Goal: Obtain resource: Obtain resource

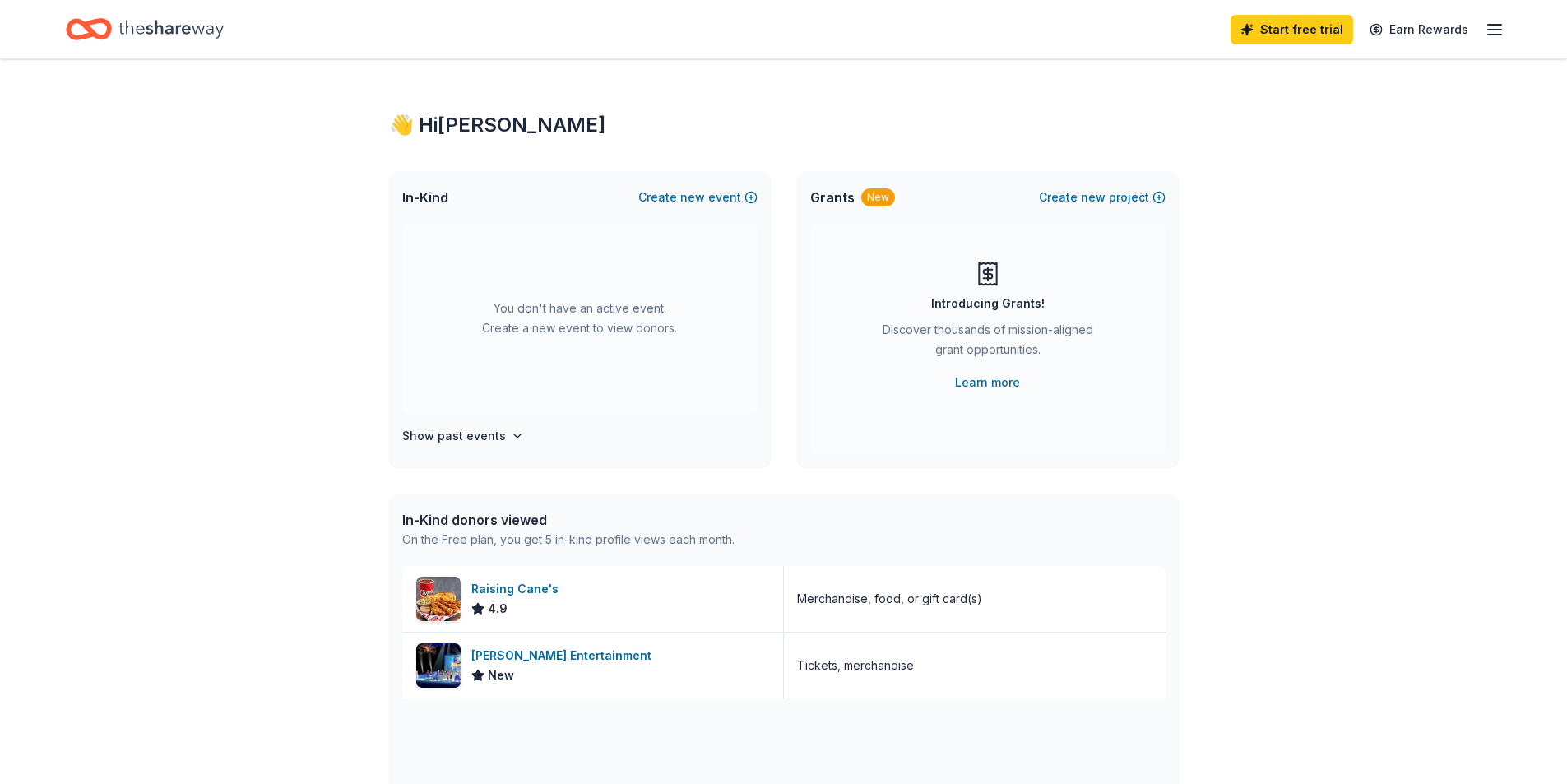
drag, startPoint x: 241, startPoint y: 29, endPoint x: 133, endPoint y: 26, distance: 108.0
click at [133, 26] on div "Start free trial Earn Rewards" at bounding box center [783, 29] width 1435 height 39
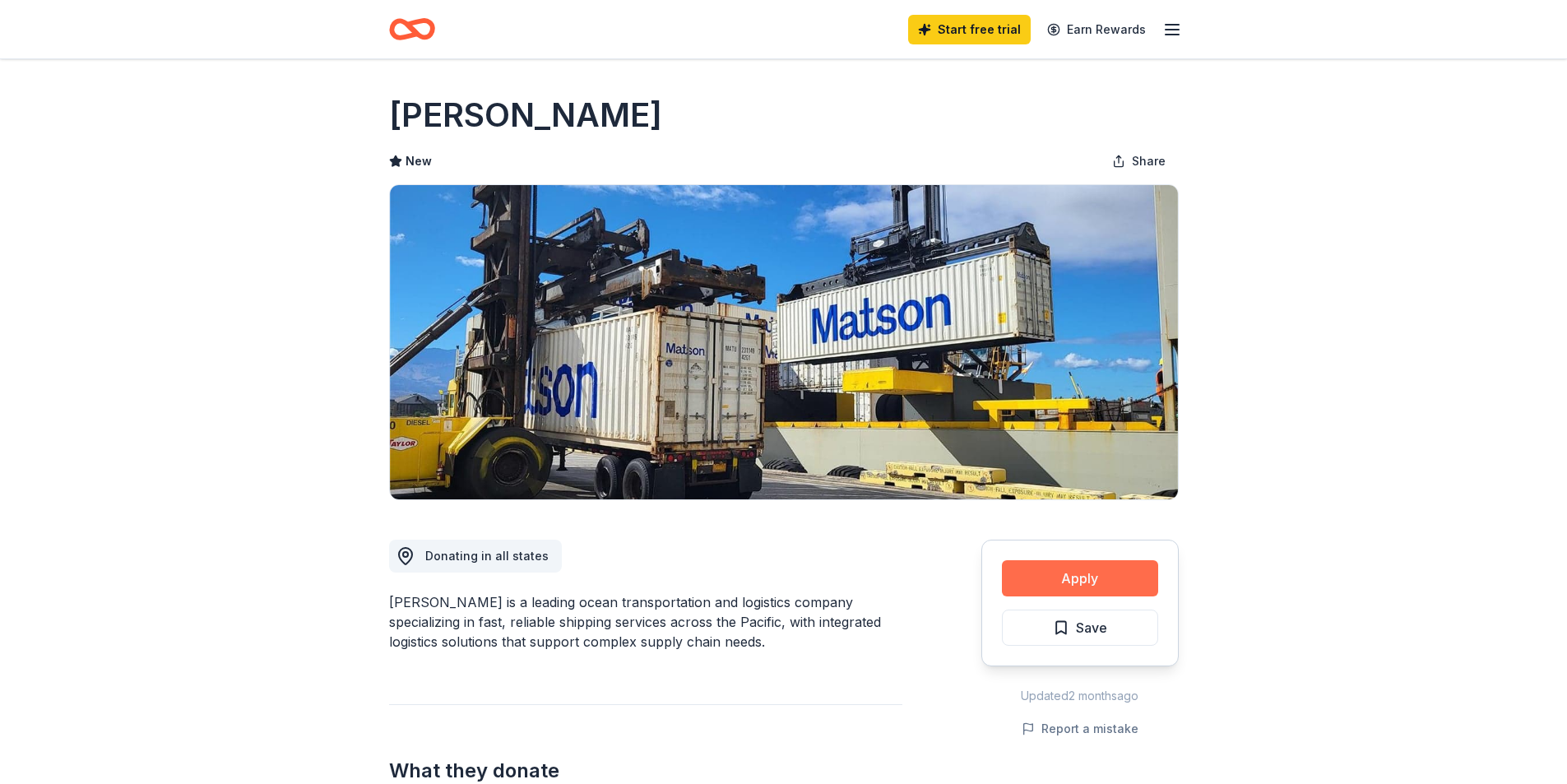
click at [1078, 580] on button "Apply" at bounding box center [1080, 578] width 157 height 36
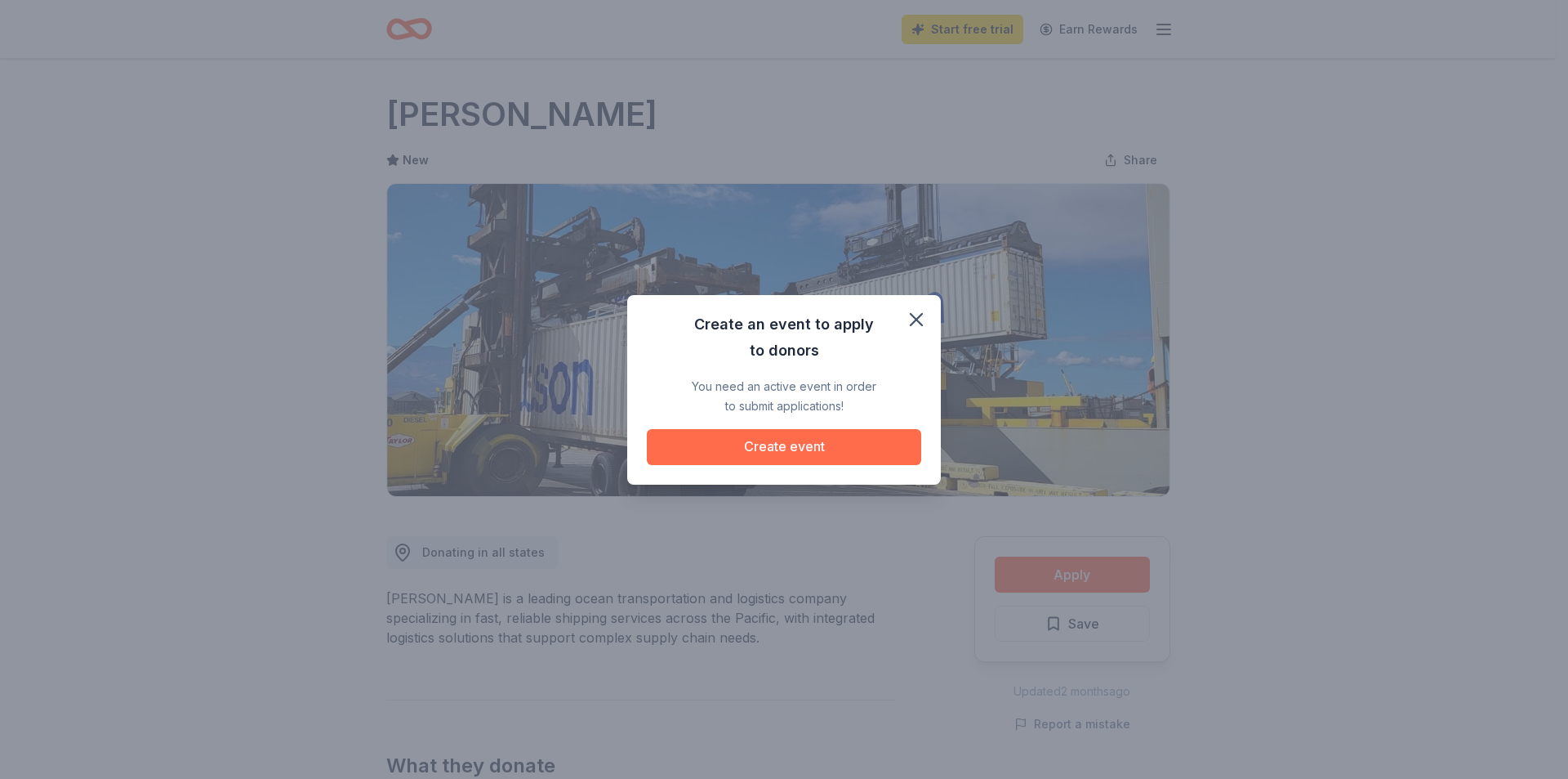
click at [791, 449] on button "Create event" at bounding box center [784, 446] width 274 height 36
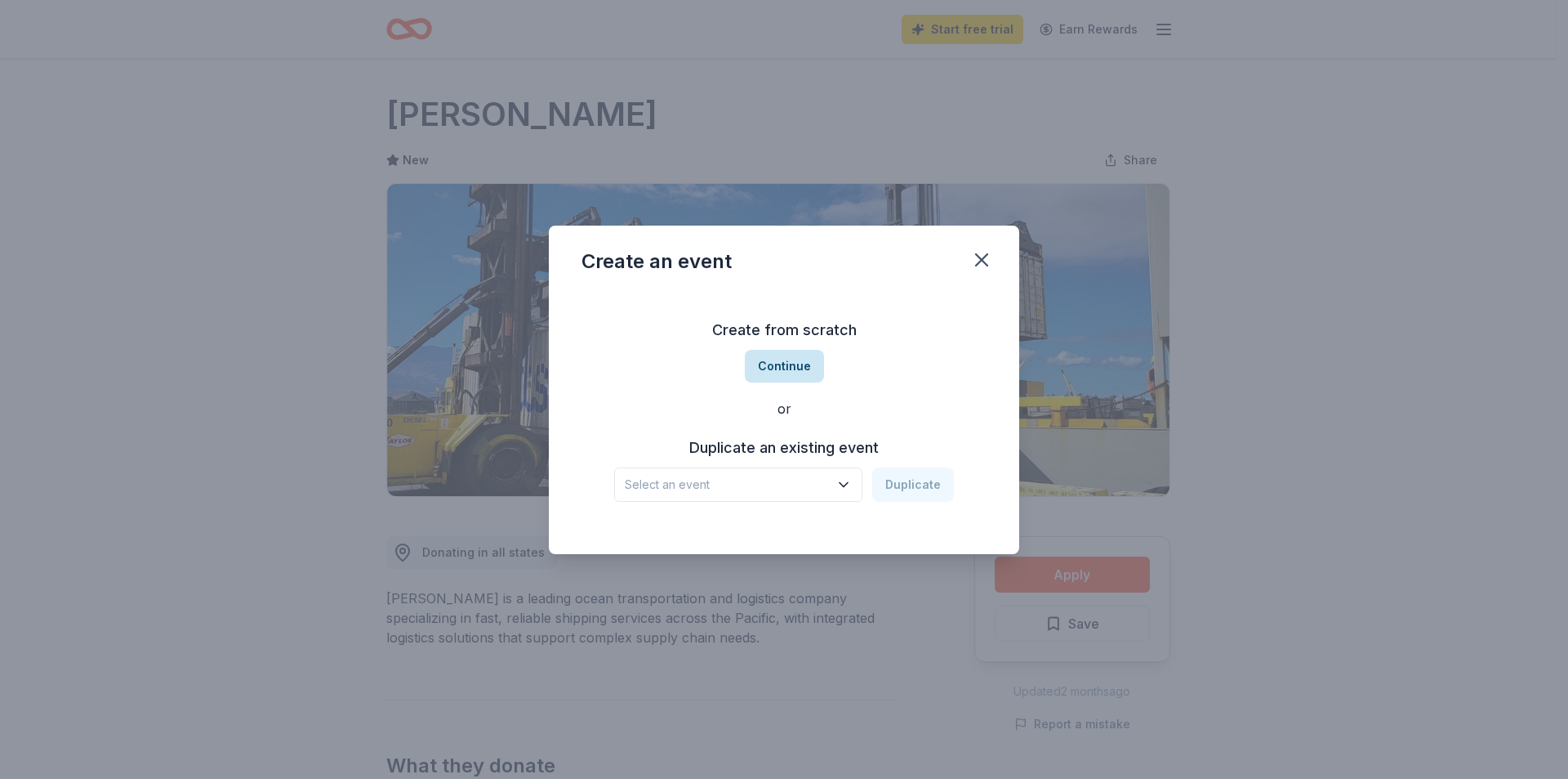
click at [788, 367] on button "Continue" at bounding box center [784, 366] width 79 height 33
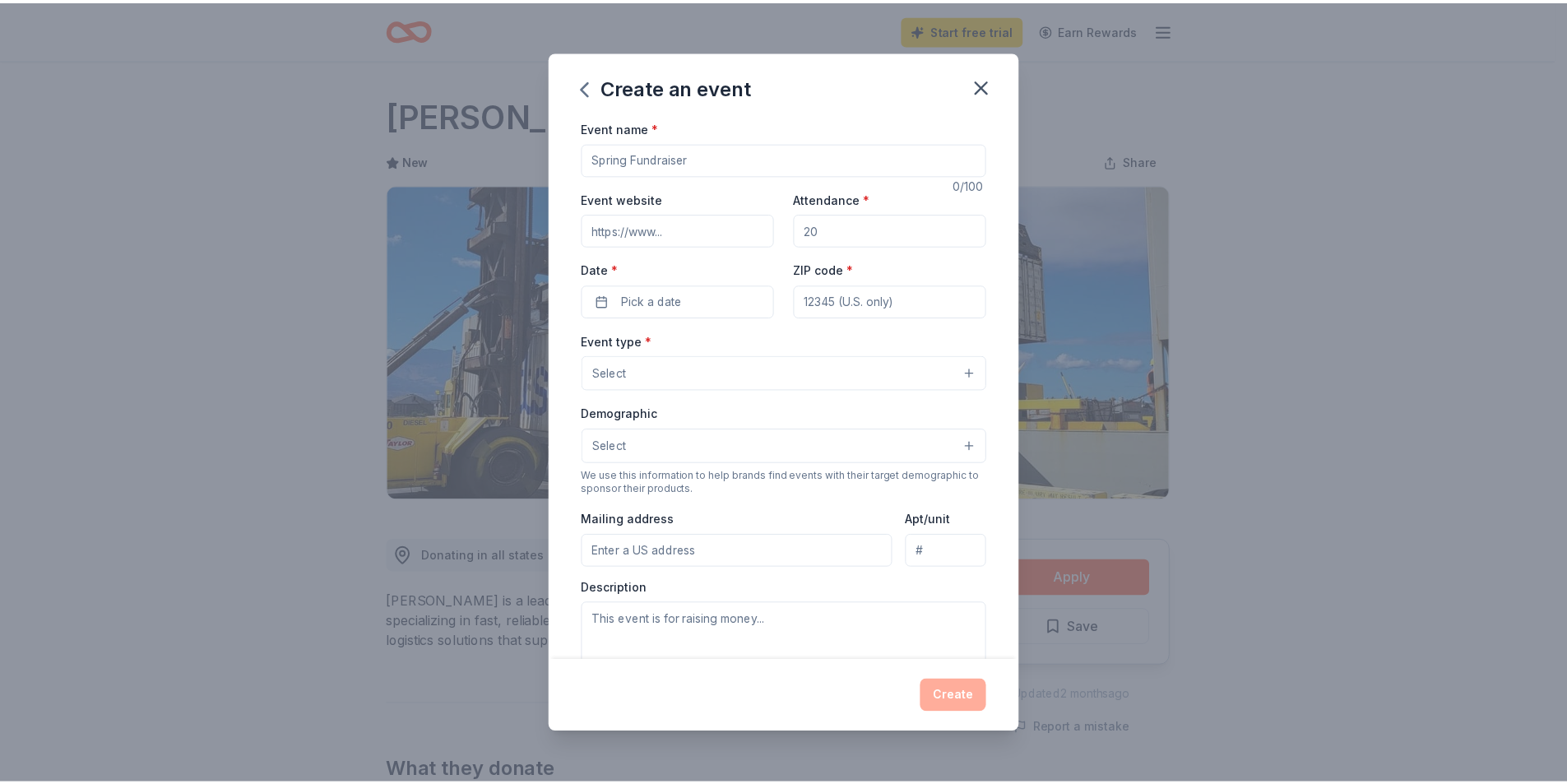
scroll to position [243, 0]
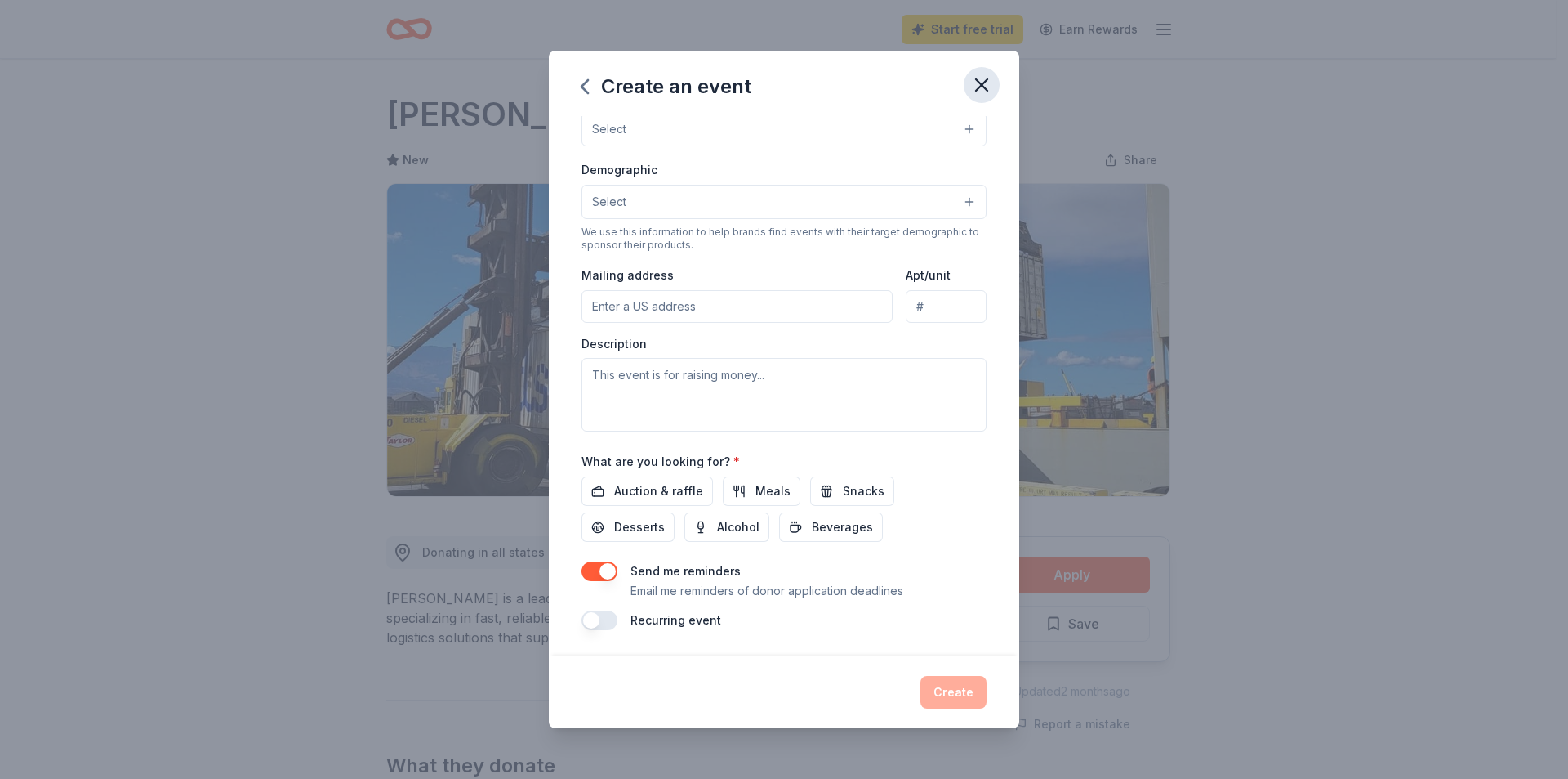
click at [979, 84] on icon "button" at bounding box center [981, 84] width 23 height 23
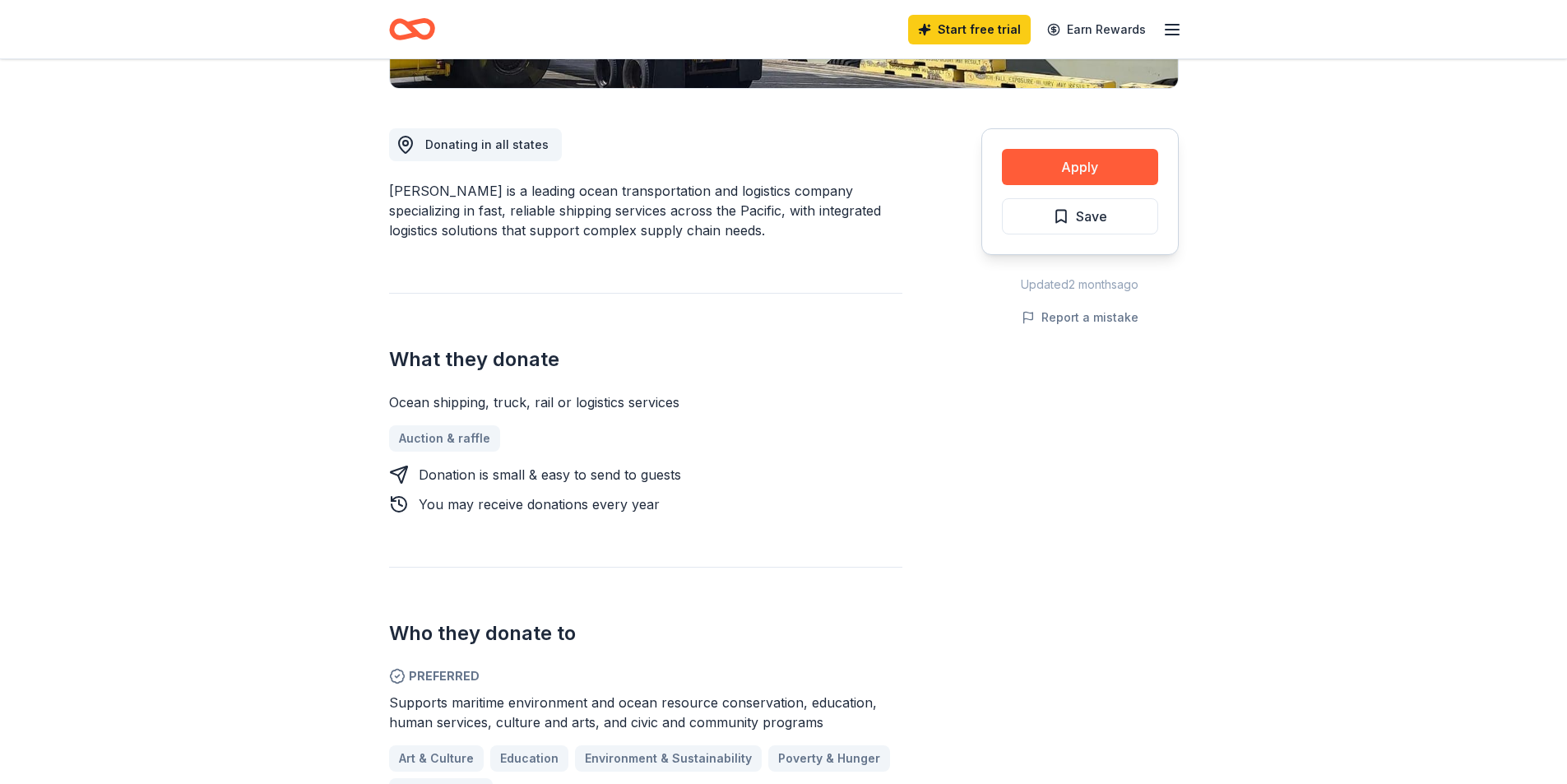
scroll to position [82, 0]
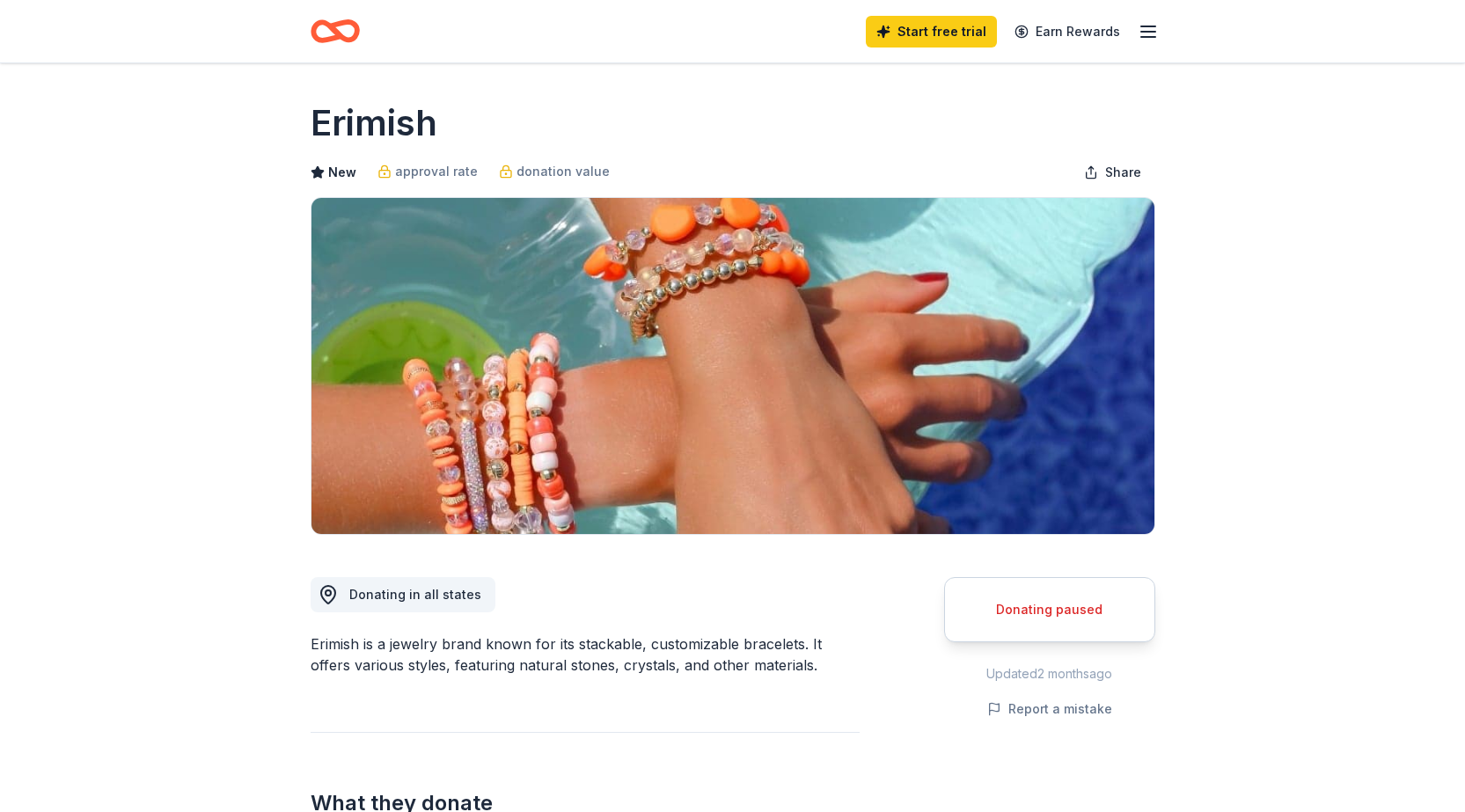
scroll to position [264, 0]
